Goal: Information Seeking & Learning: Learn about a topic

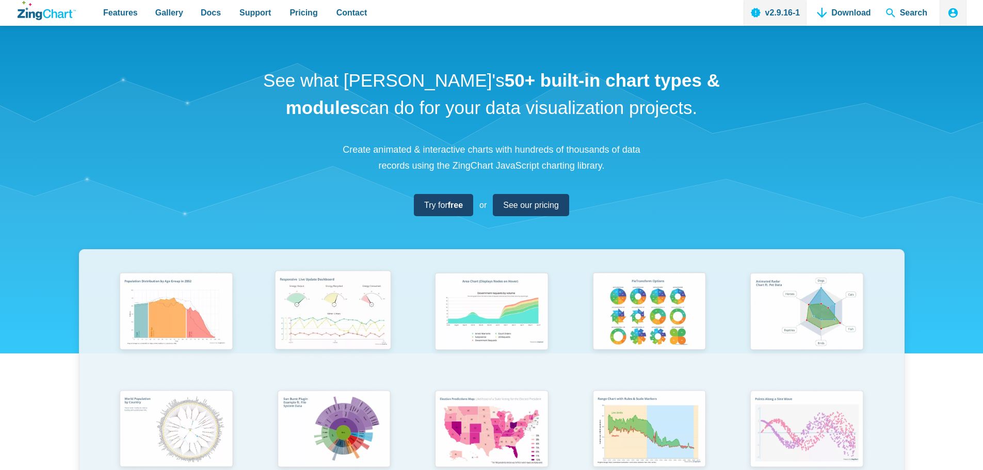
click at [320, 318] on img "App Content" at bounding box center [333, 312] width 130 height 93
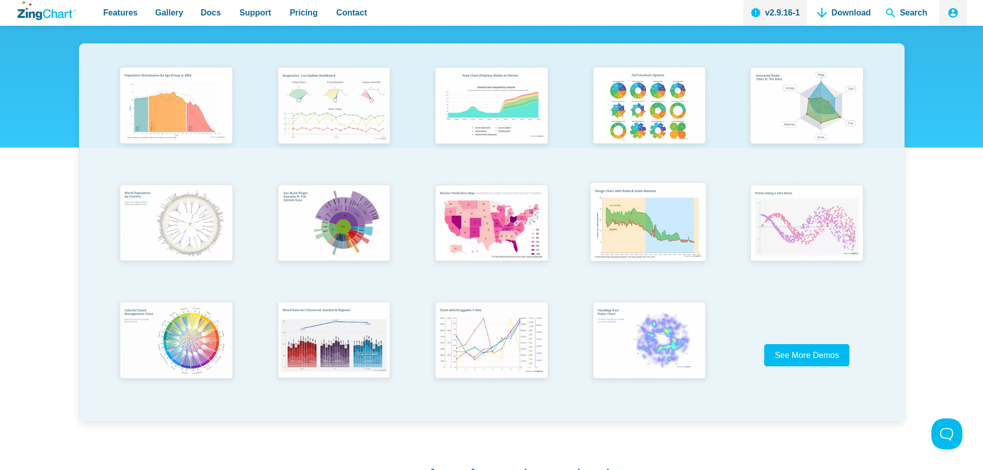
scroll to position [206, 0]
click at [315, 344] on img "App Content" at bounding box center [333, 340] width 130 height 93
click at [344, 220] on img "App Content" at bounding box center [333, 222] width 130 height 92
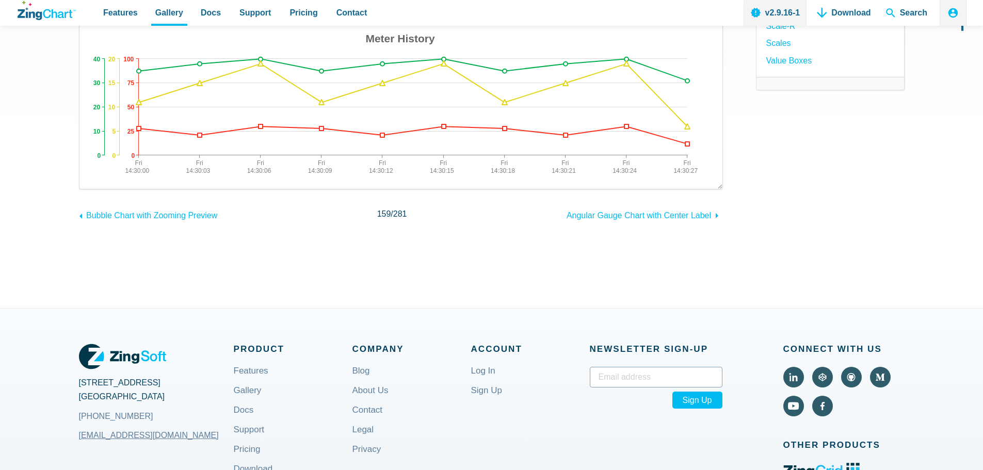
scroll to position [206, 0]
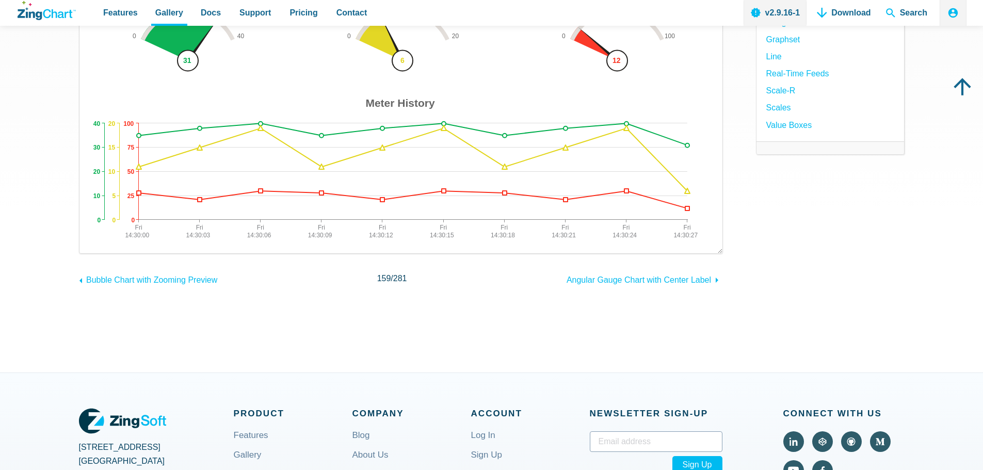
drag, startPoint x: 645, startPoint y: 262, endPoint x: 638, endPoint y: 259, distance: 7.7
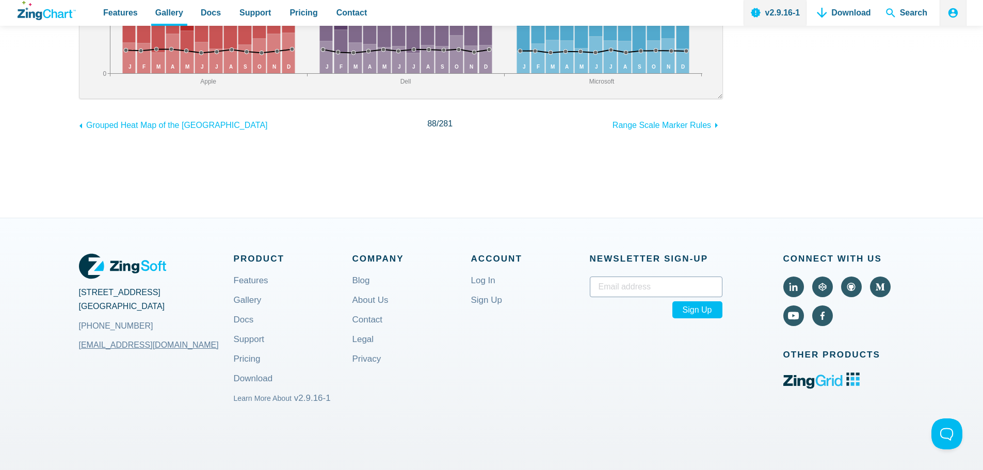
scroll to position [103, 0]
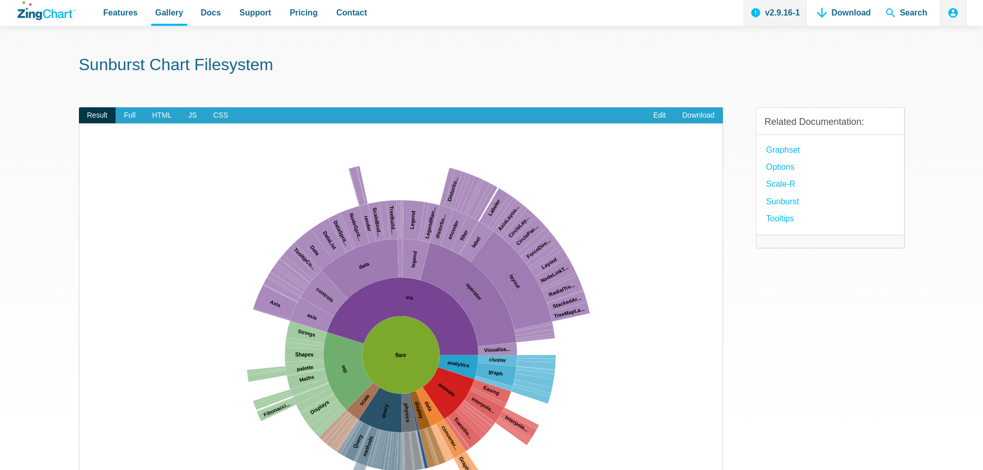
scroll to position [52, 0]
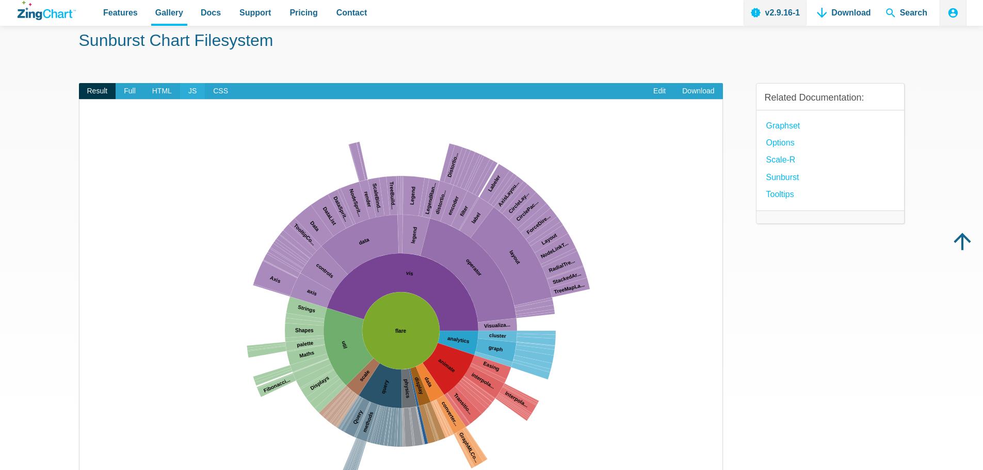
click at [197, 89] on span "JS" at bounding box center [192, 91] width 25 height 17
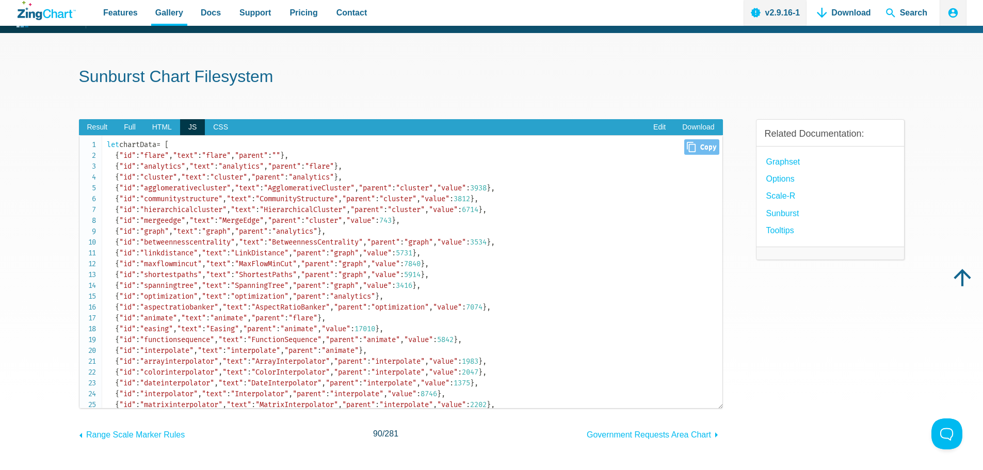
scroll to position [0, 0]
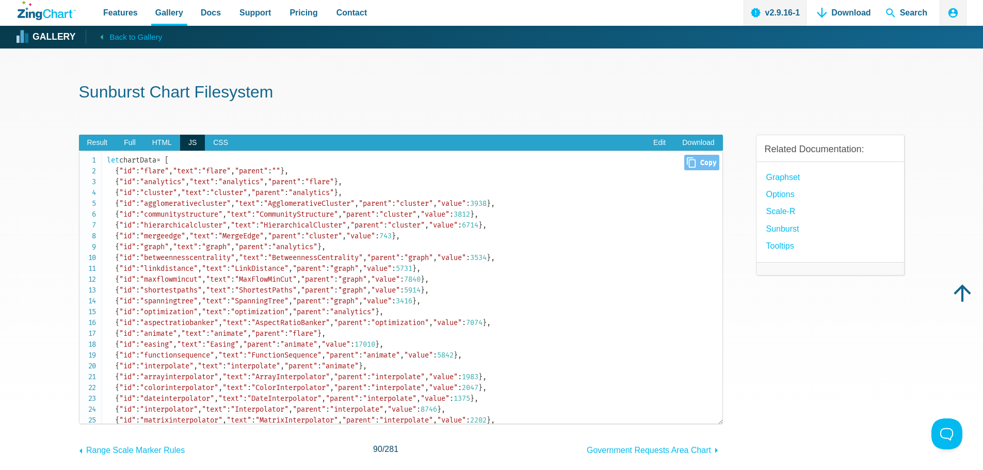
click at [466, 203] on span ""value"" at bounding box center [451, 203] width 29 height 9
click at [416, 214] on span ""cluster"" at bounding box center [397, 214] width 37 height 9
click at [380, 222] on span ""parent"" at bounding box center [366, 225] width 33 height 9
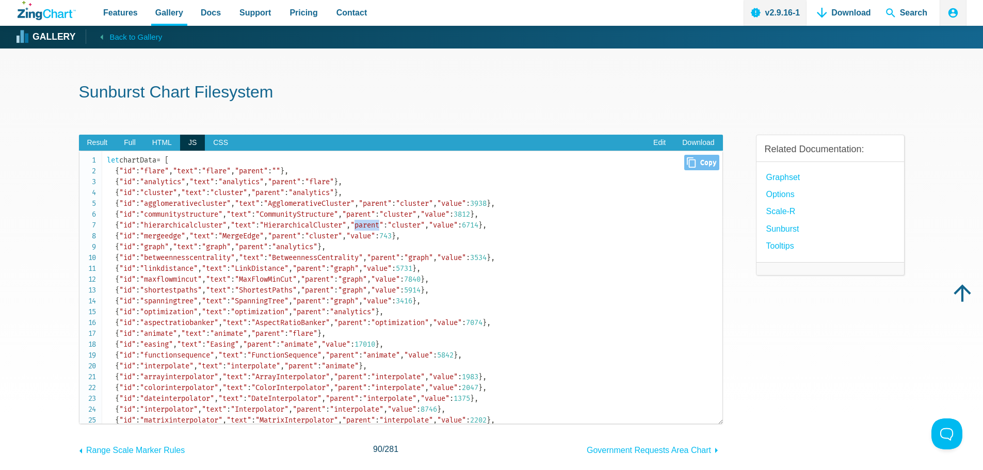
click at [380, 222] on span ""parent"" at bounding box center [366, 225] width 33 height 9
